Goal: Download file/media

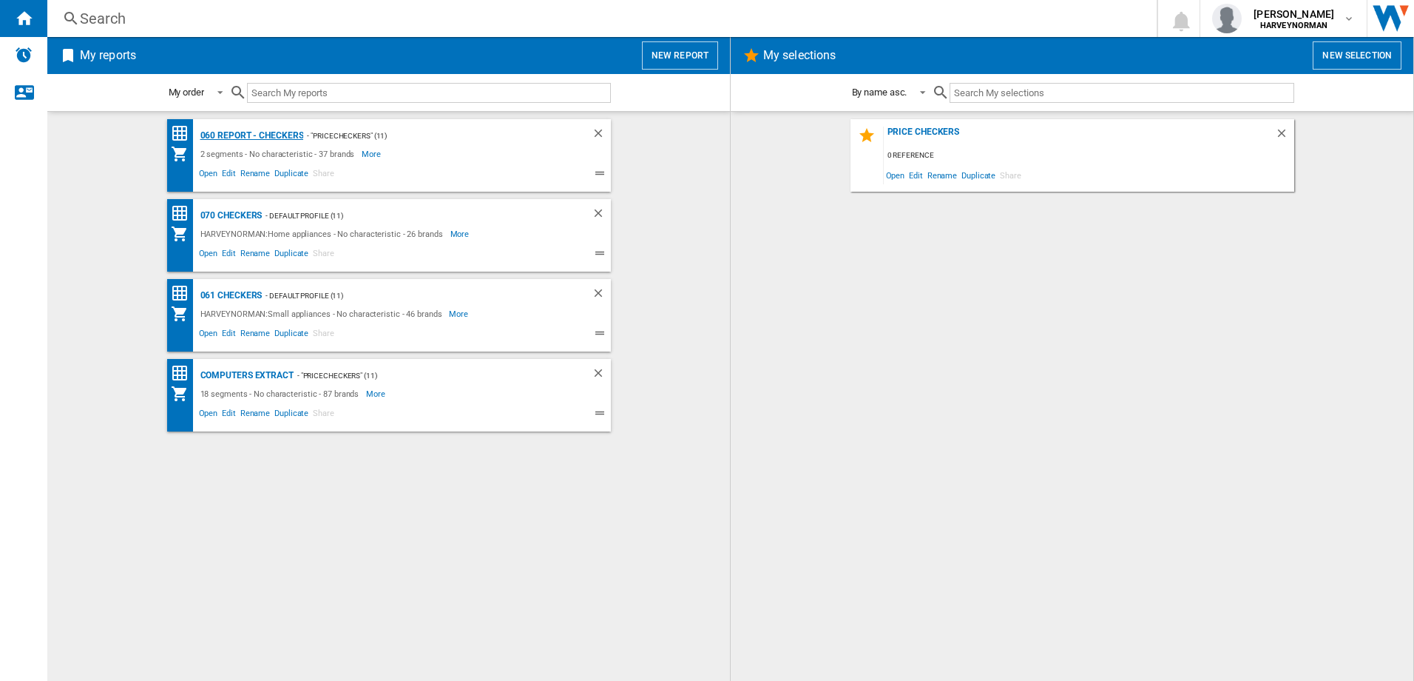
click at [213, 136] on div "060 report - Checkers" at bounding box center [250, 135] width 107 height 18
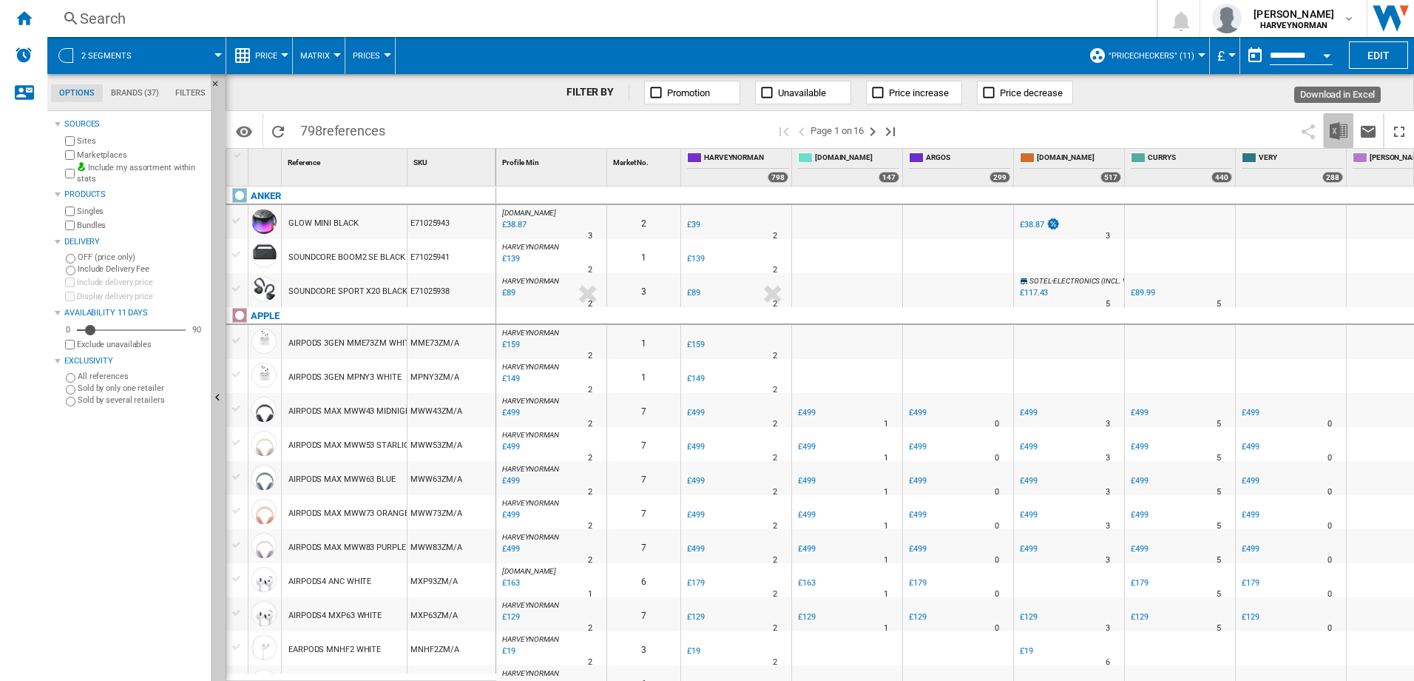
click at [1339, 137] on img "Download in Excel" at bounding box center [1339, 131] width 18 height 18
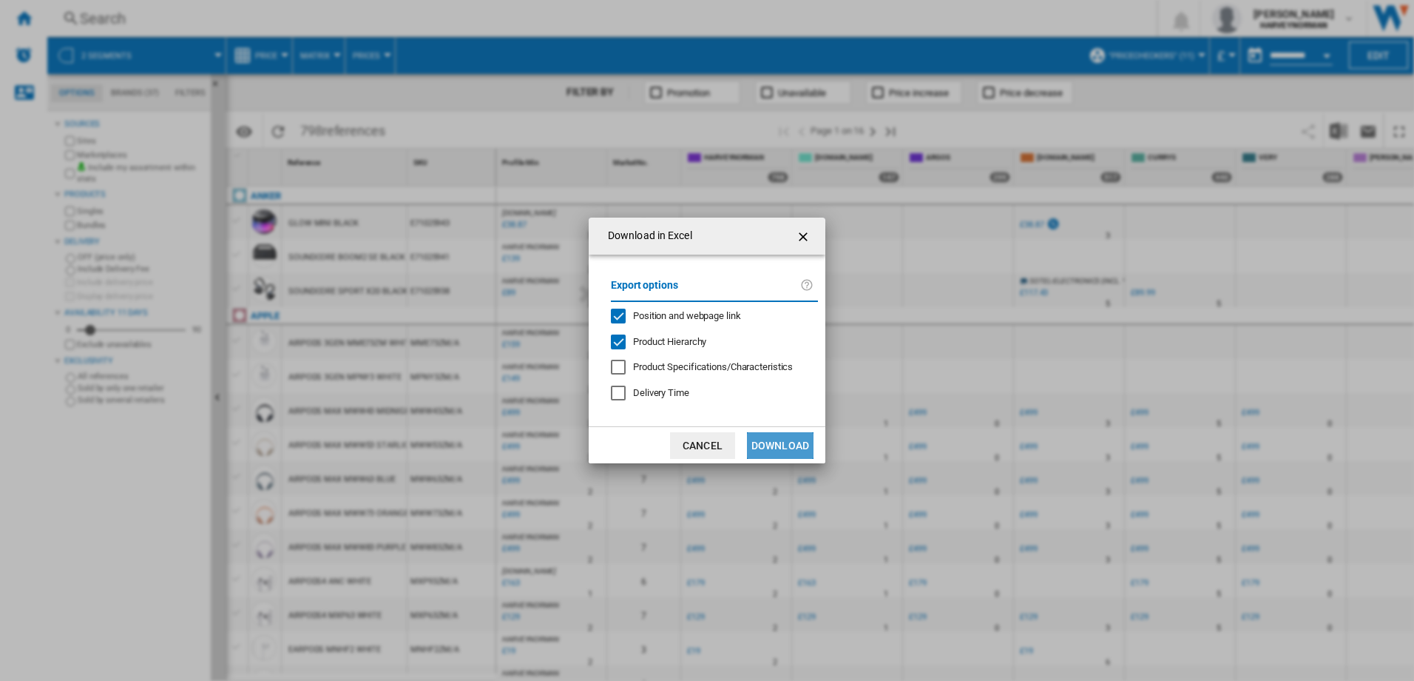
click at [781, 439] on button "Download" at bounding box center [780, 445] width 67 height 27
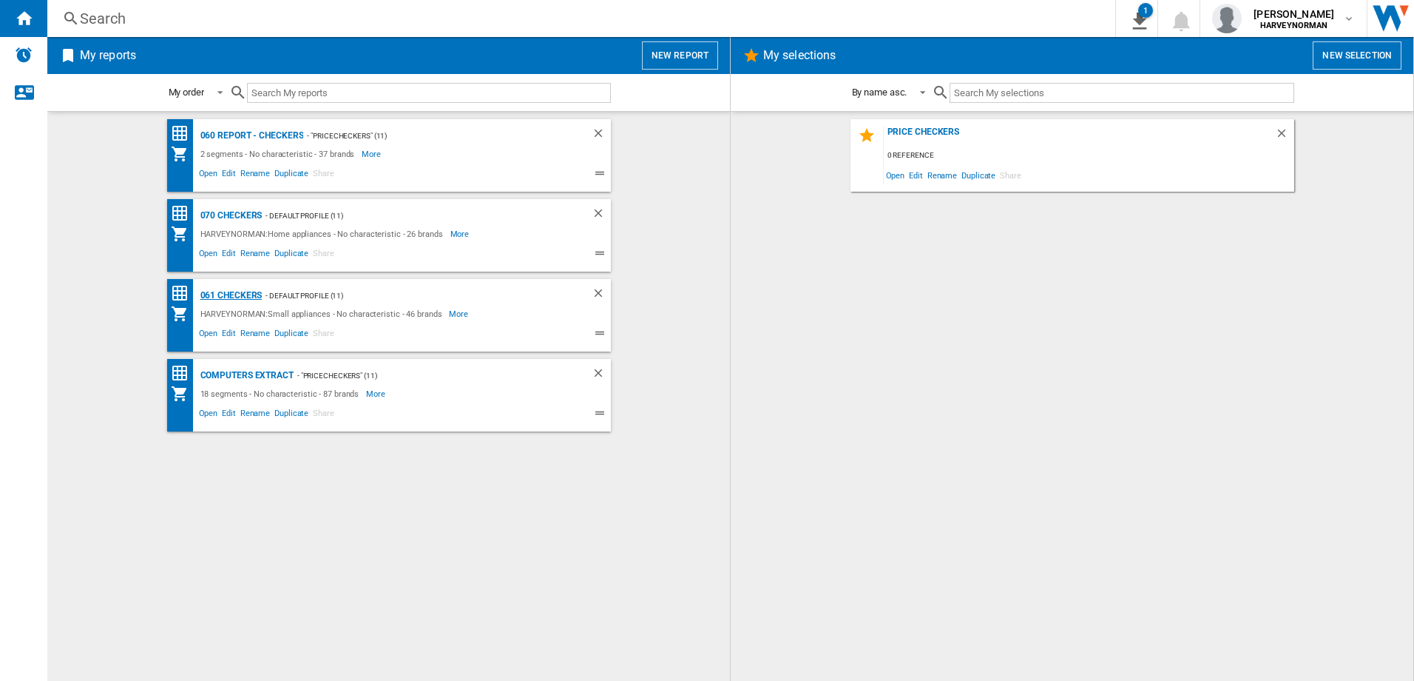
click at [235, 294] on div "061 Checkers" at bounding box center [230, 295] width 66 height 18
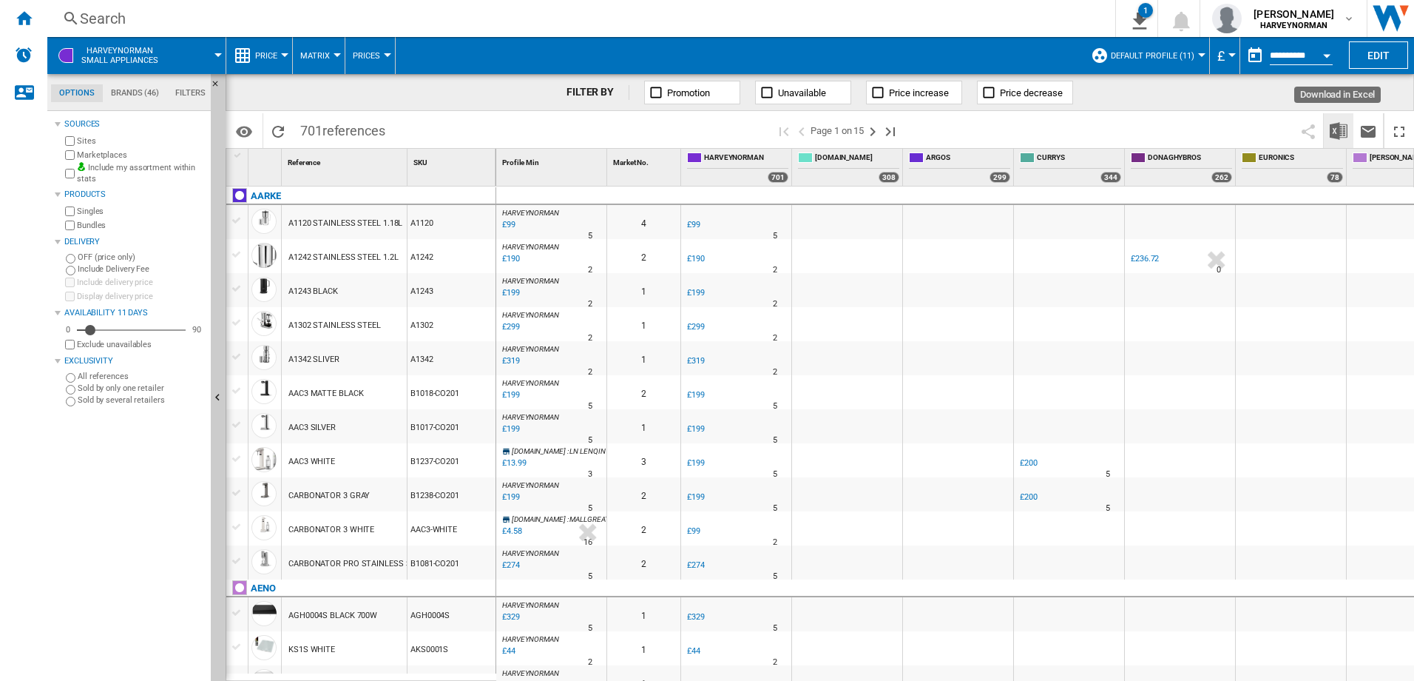
click at [1330, 133] on img "Download in Excel" at bounding box center [1339, 131] width 18 height 18
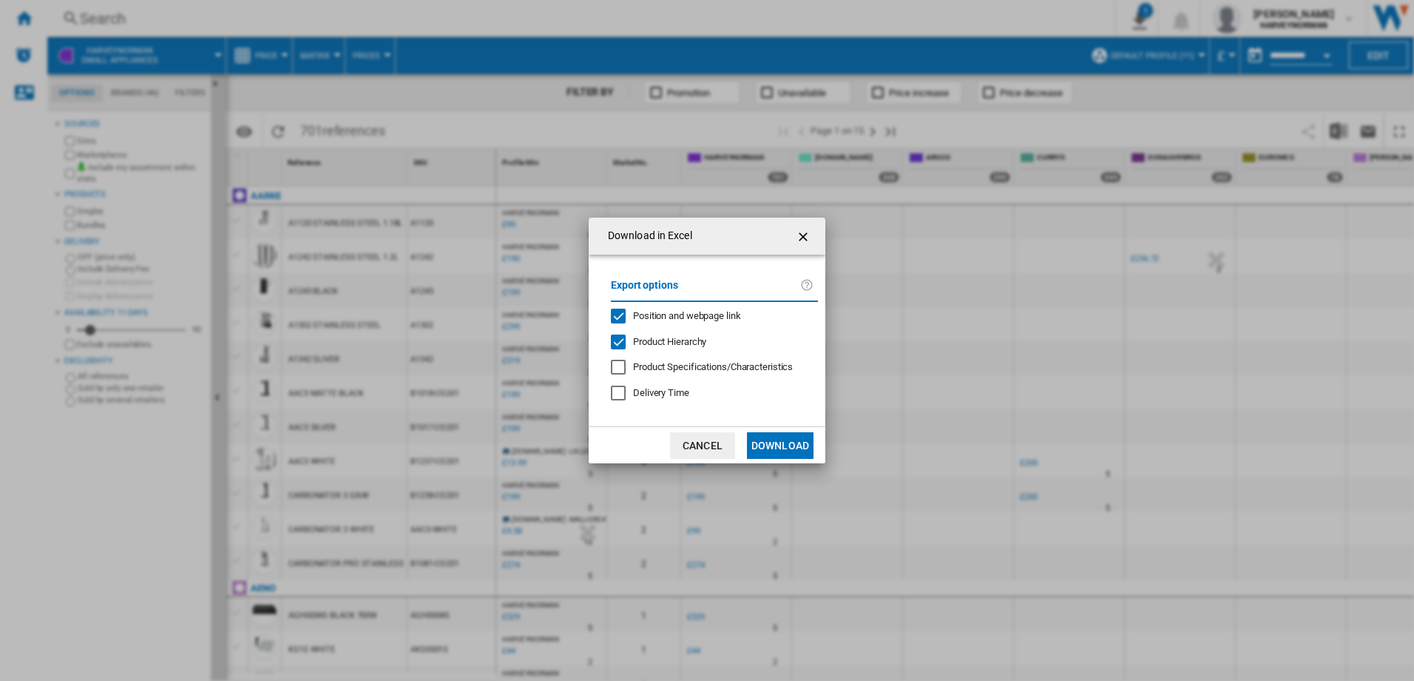
click at [784, 435] on button "Download" at bounding box center [780, 445] width 67 height 27
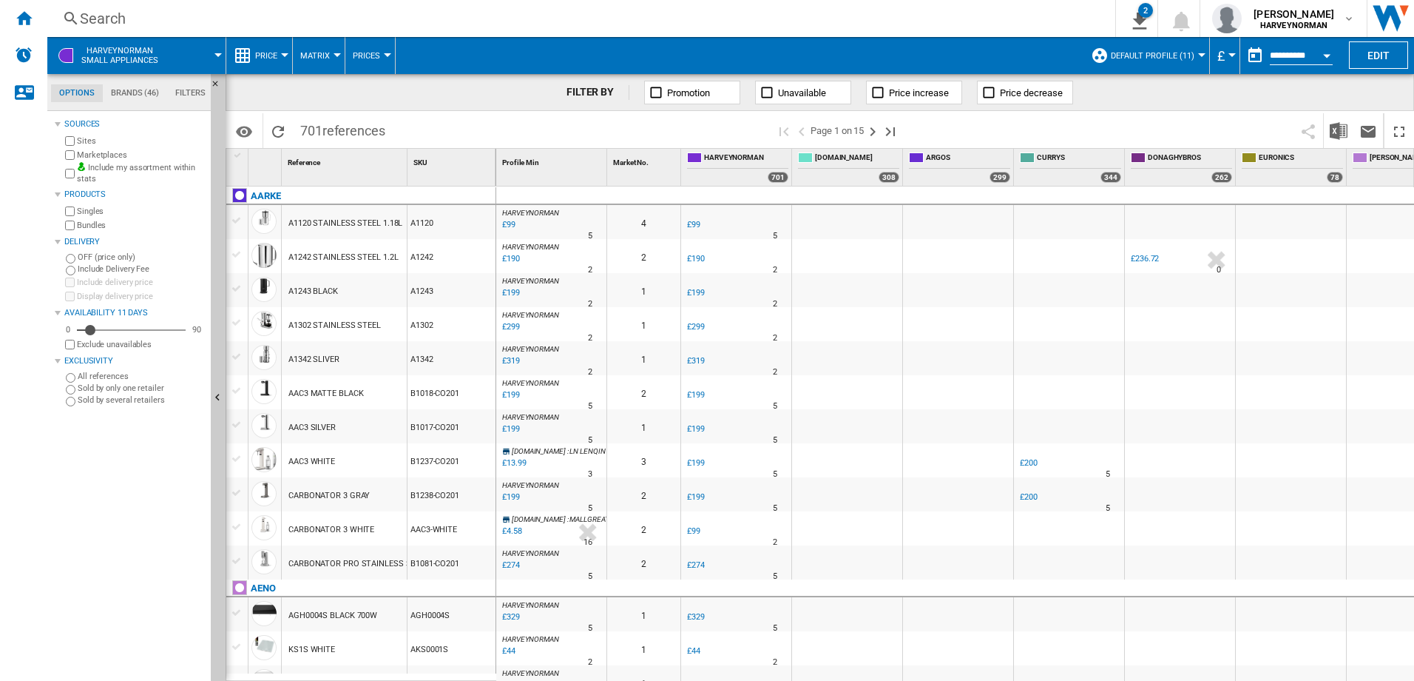
scroll to position [74, 0]
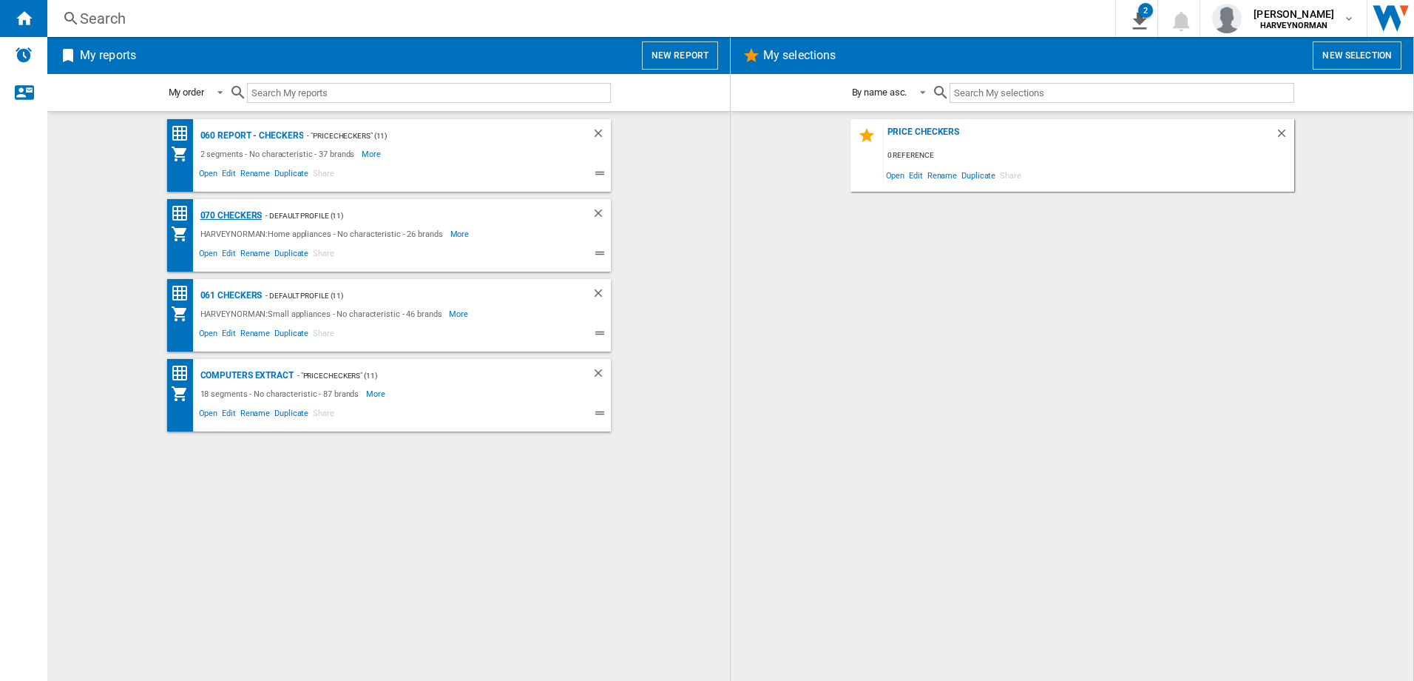
click at [246, 214] on div "070 Checkers" at bounding box center [230, 215] width 66 height 18
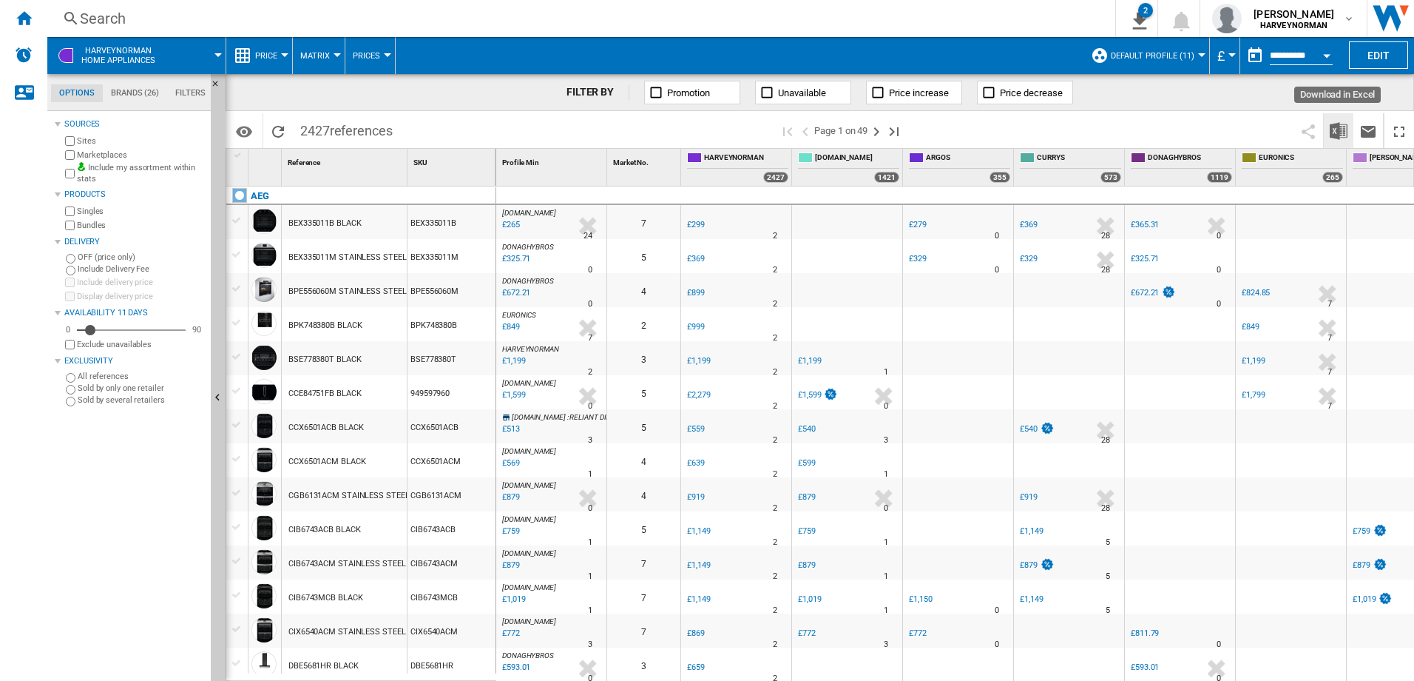
click at [1349, 133] on button "Download in Excel" at bounding box center [1339, 130] width 30 height 35
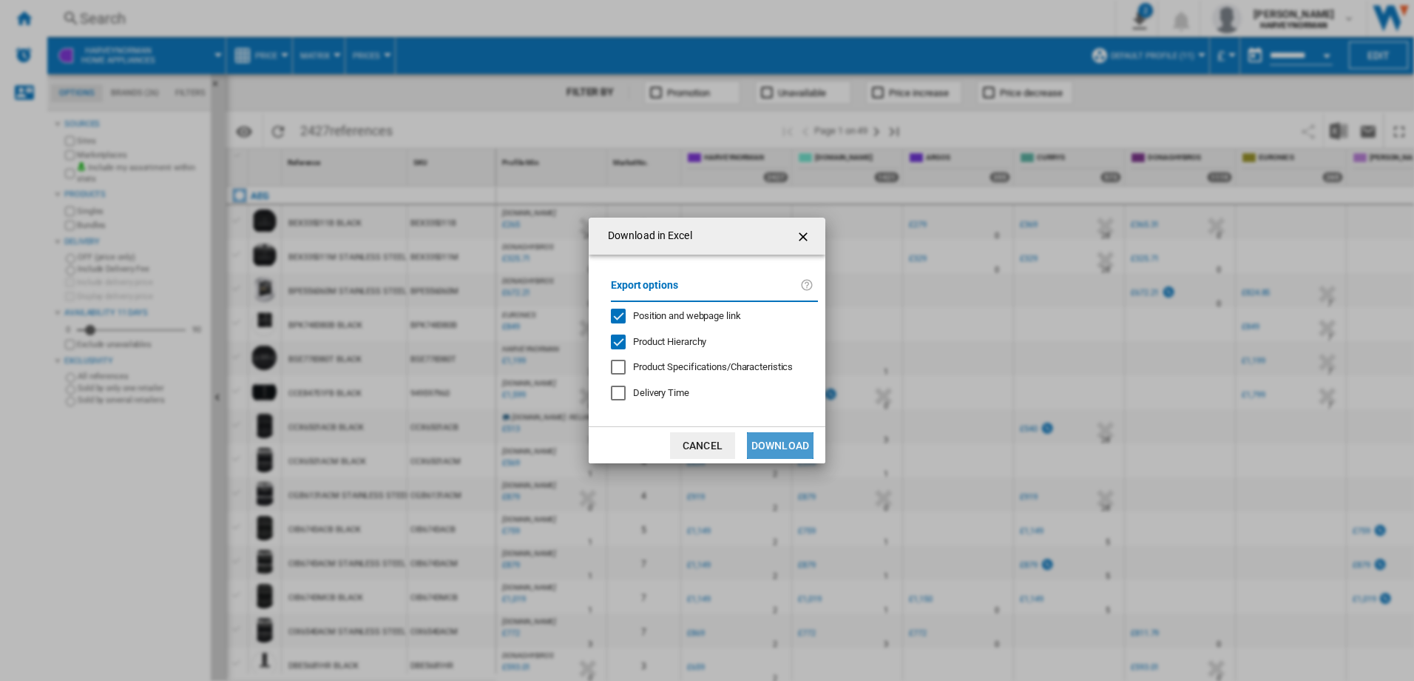
click at [782, 445] on button "Download" at bounding box center [780, 445] width 67 height 27
